Goal: Information Seeking & Learning: Understand process/instructions

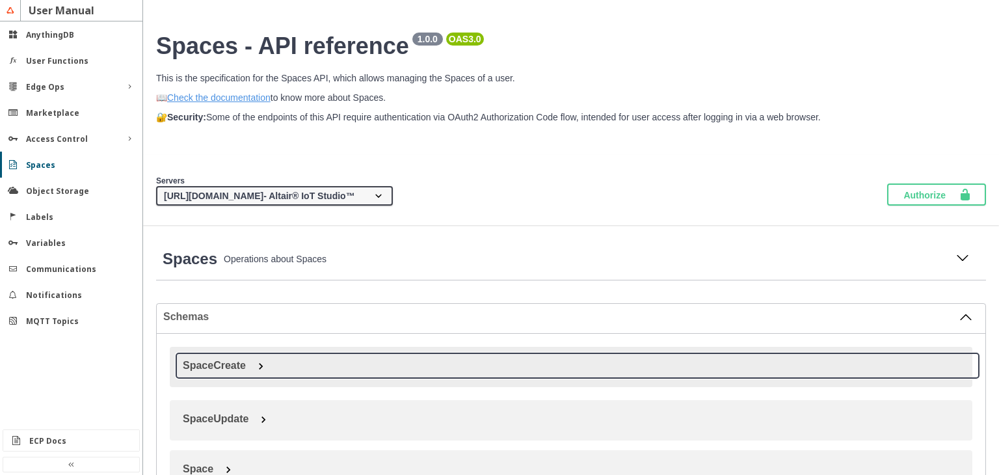
click at [463, 370] on button "SpaceCreate" at bounding box center [577, 365] width 803 height 25
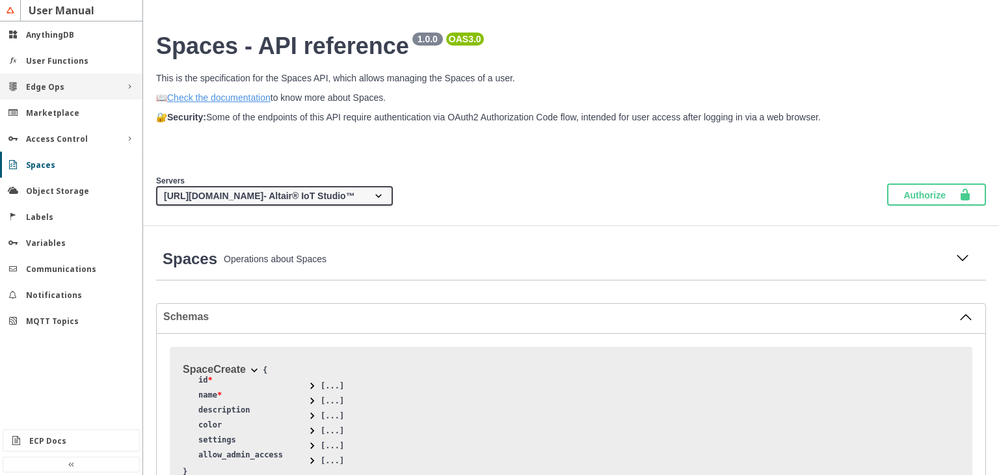
click at [77, 88] on div "Edge Ops" at bounding box center [71, 86] width 90 height 11
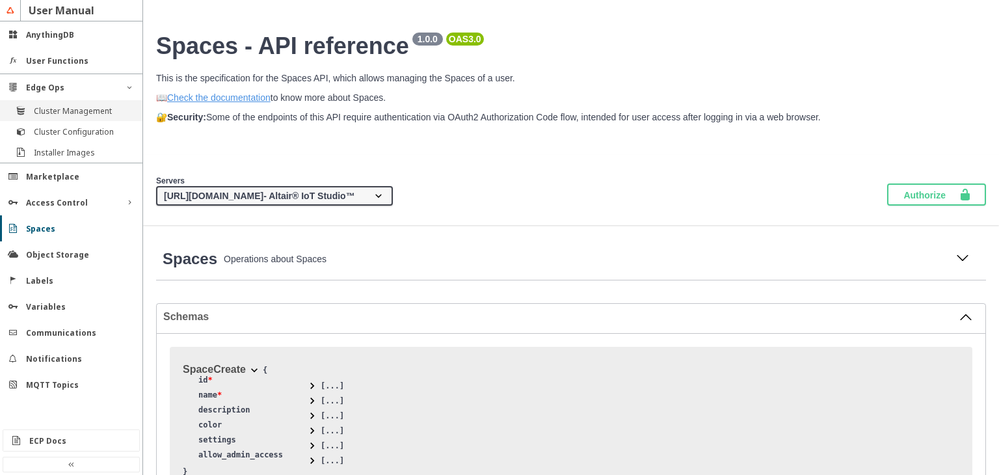
click at [0, 0] on slot "Cluster Management" at bounding box center [0, 0] width 0 height 0
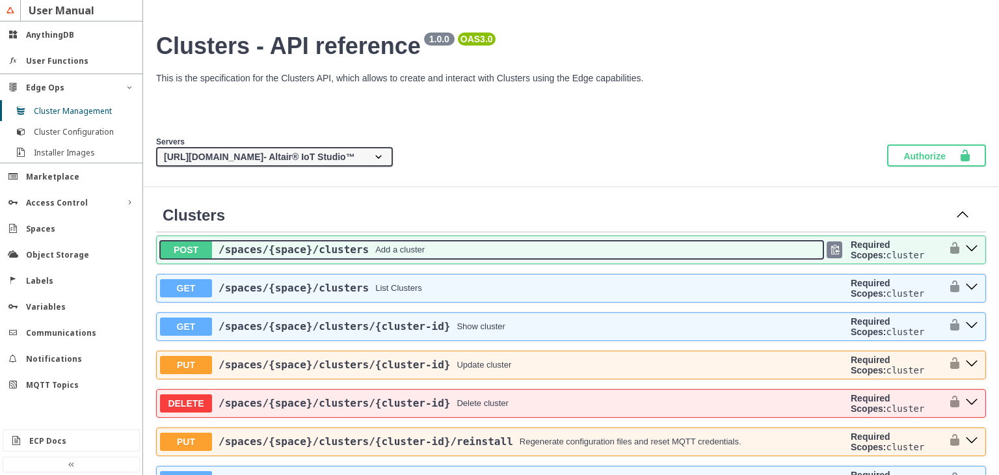
click at [494, 254] on div "/spaces /{space} /clusters Add a cluster" at bounding box center [517, 249] width 611 height 12
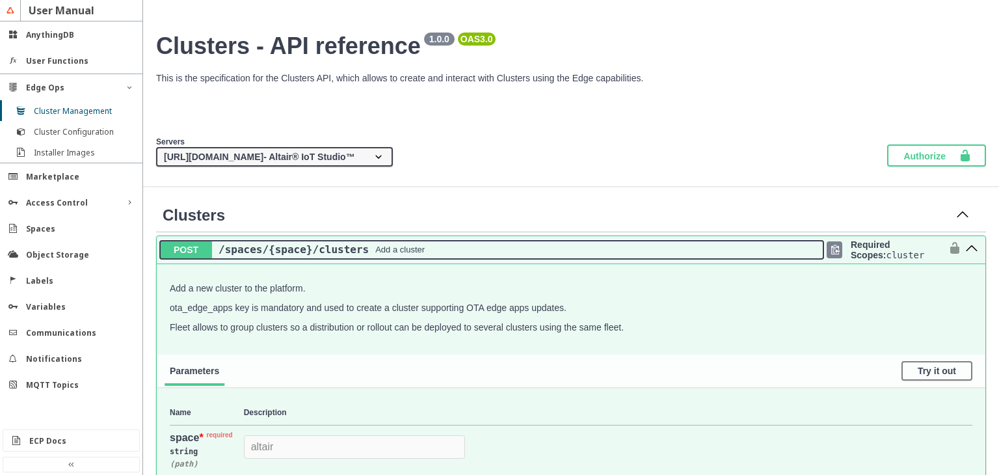
click at [494, 254] on div "/spaces /{space} /clusters Add a cluster" at bounding box center [517, 249] width 611 height 12
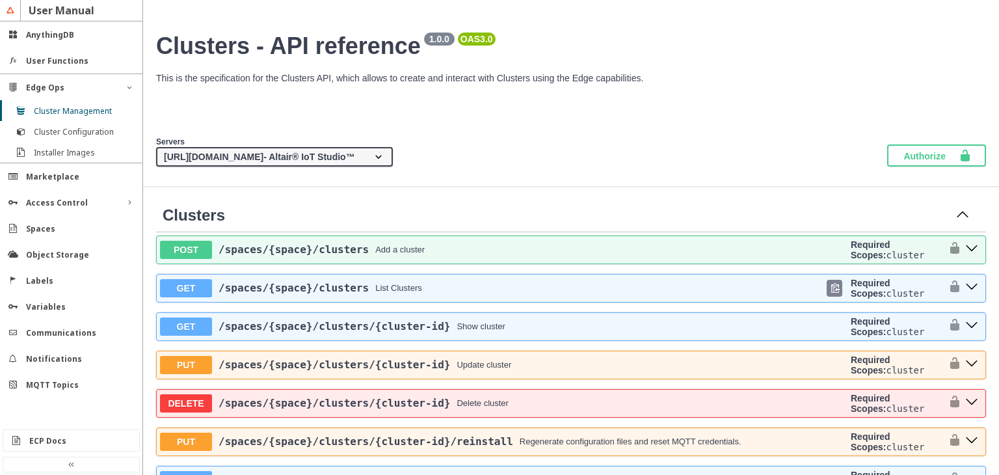
click at [469, 299] on div "GET /spaces /{space} /clusters List Clusters Required Scopes: cluster" at bounding box center [571, 287] width 829 height 27
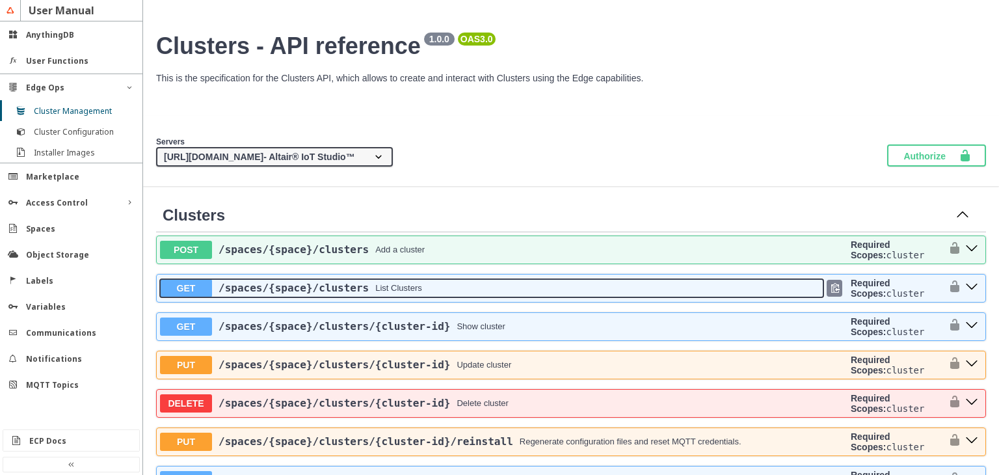
click at [471, 293] on div "/spaces /{space} /clusters List Clusters" at bounding box center [517, 288] width 611 height 12
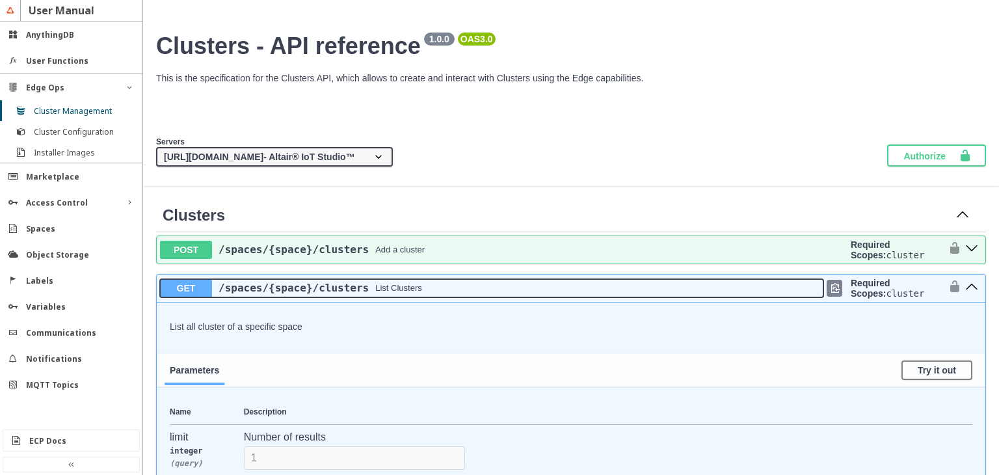
click at [471, 293] on div "/spaces /{space} /clusters List Clusters" at bounding box center [517, 288] width 611 height 12
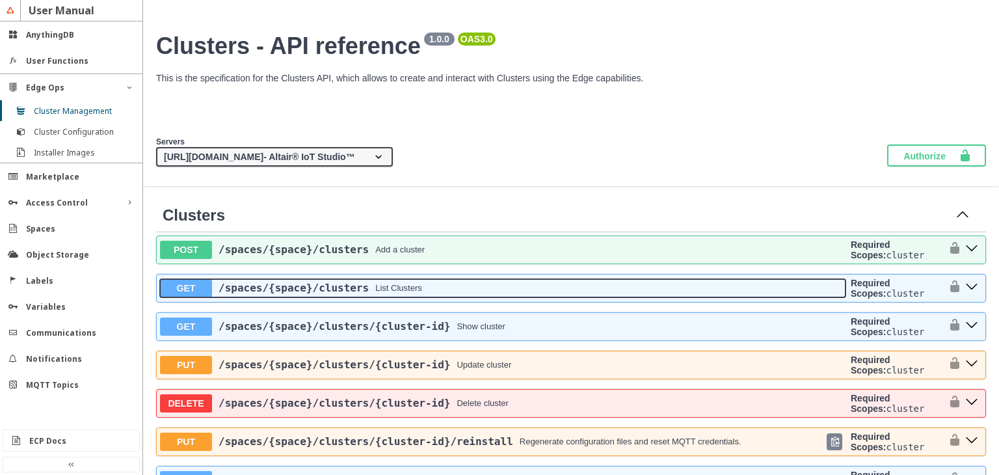
scroll to position [390, 0]
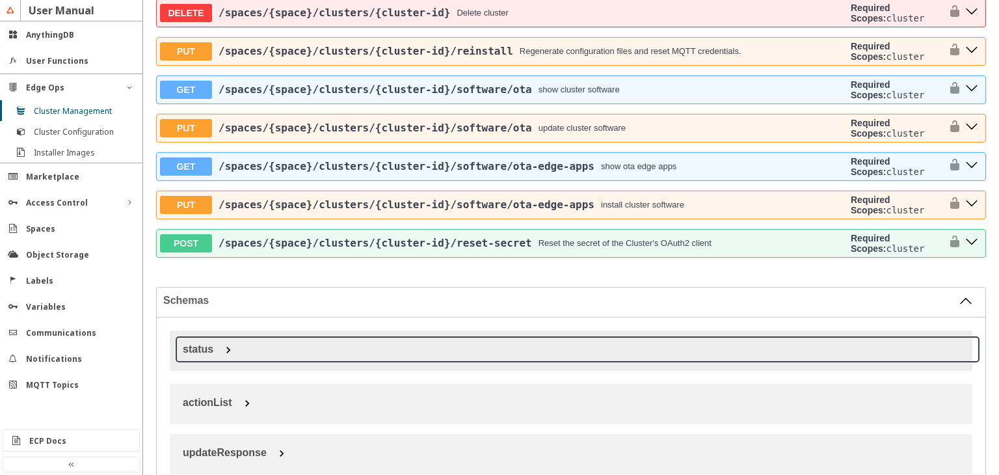
click at [190, 354] on span "status" at bounding box center [198, 348] width 31 height 11
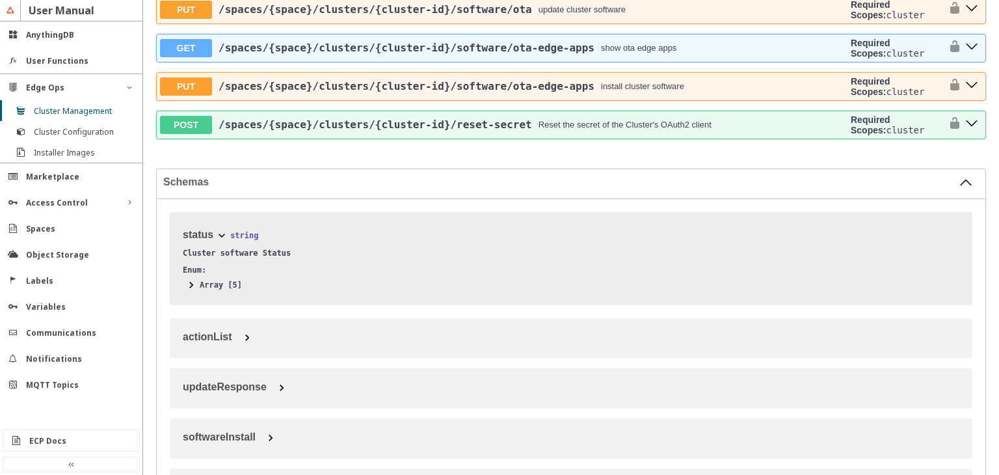
scroll to position [520, 0]
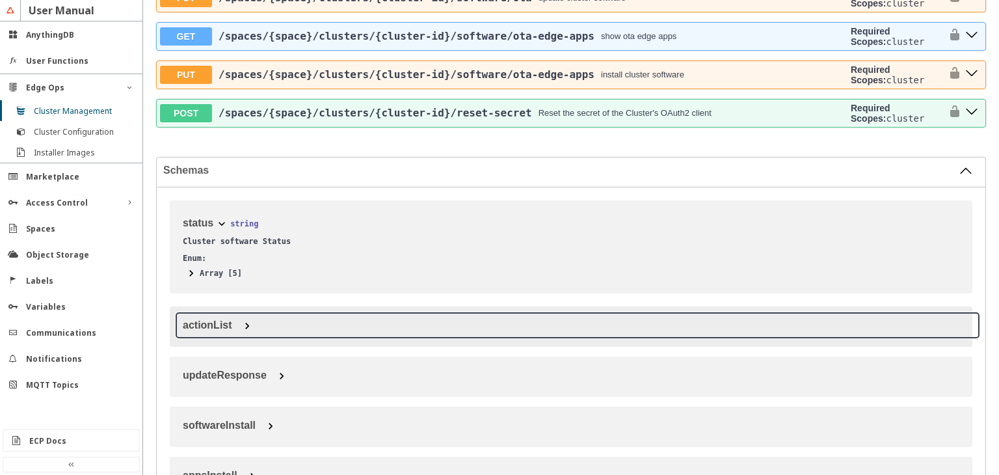
click at [259, 337] on button "actionList" at bounding box center [577, 325] width 803 height 25
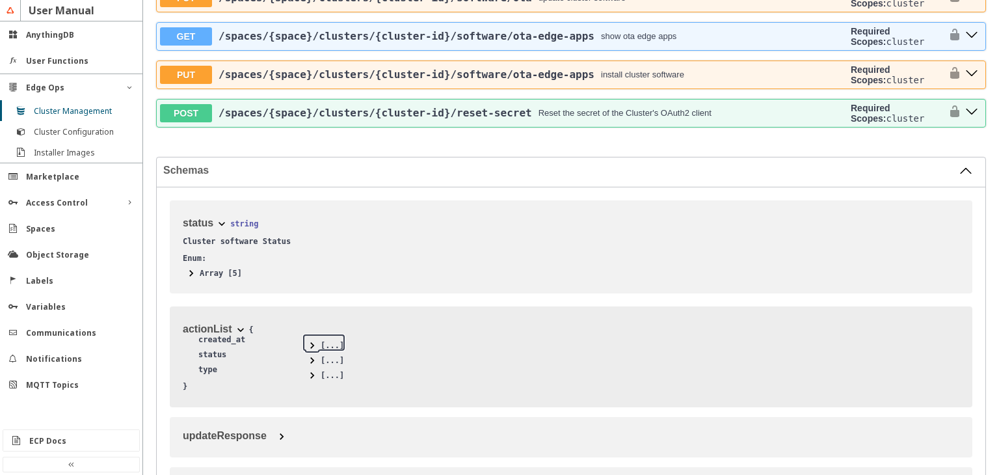
click at [308, 349] on span at bounding box center [312, 345] width 13 height 13
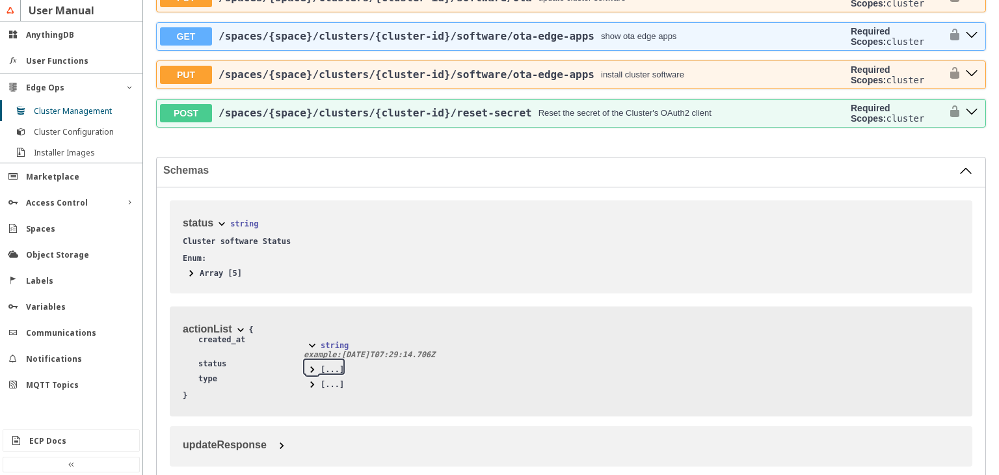
click at [313, 376] on span at bounding box center [312, 369] width 13 height 13
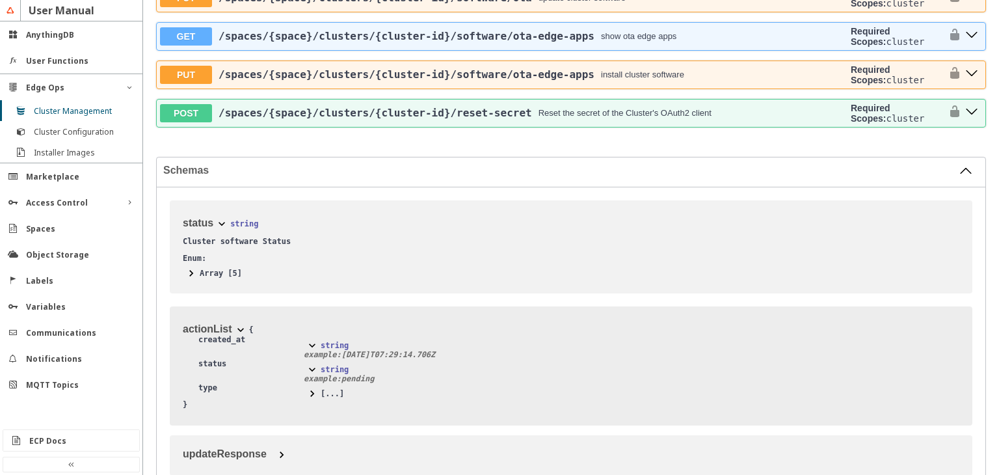
click at [468, 354] on span "actionList { created_at string example : [DATE]T07:29:14.706Z status string exa…" at bounding box center [578, 364] width 816 height 116
